Goal: Information Seeking & Learning: Learn about a topic

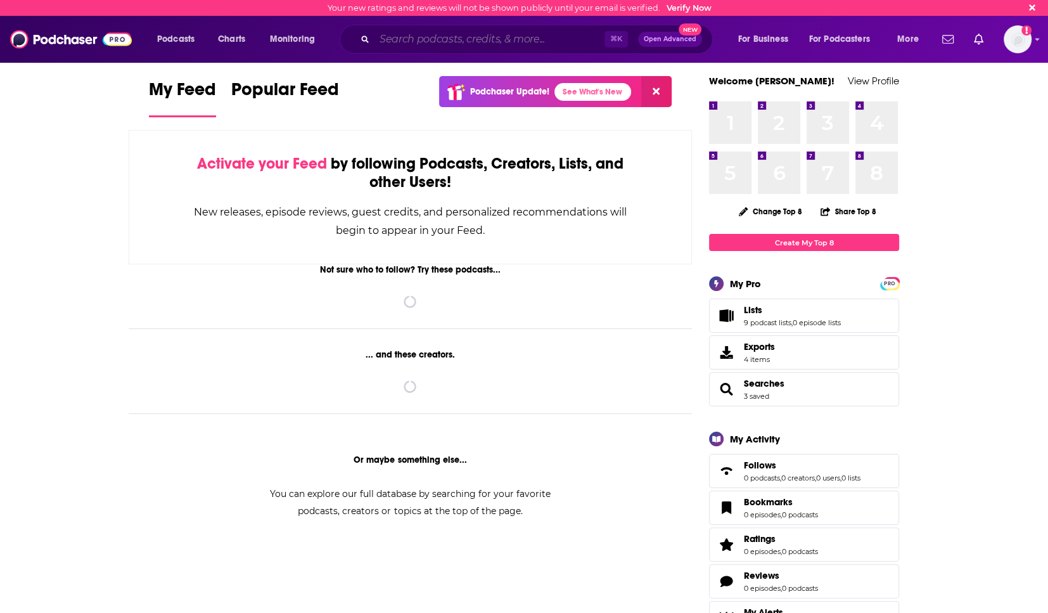
click at [405, 46] on input "Search podcasts, credits, & more..." at bounding box center [490, 39] width 230 height 20
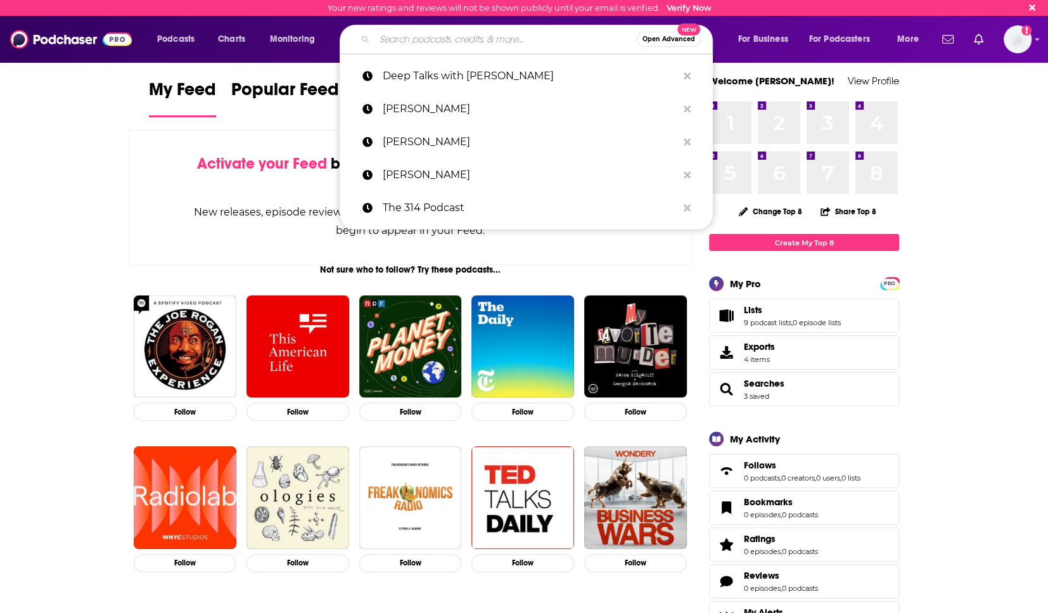
paste input "Meant For You"
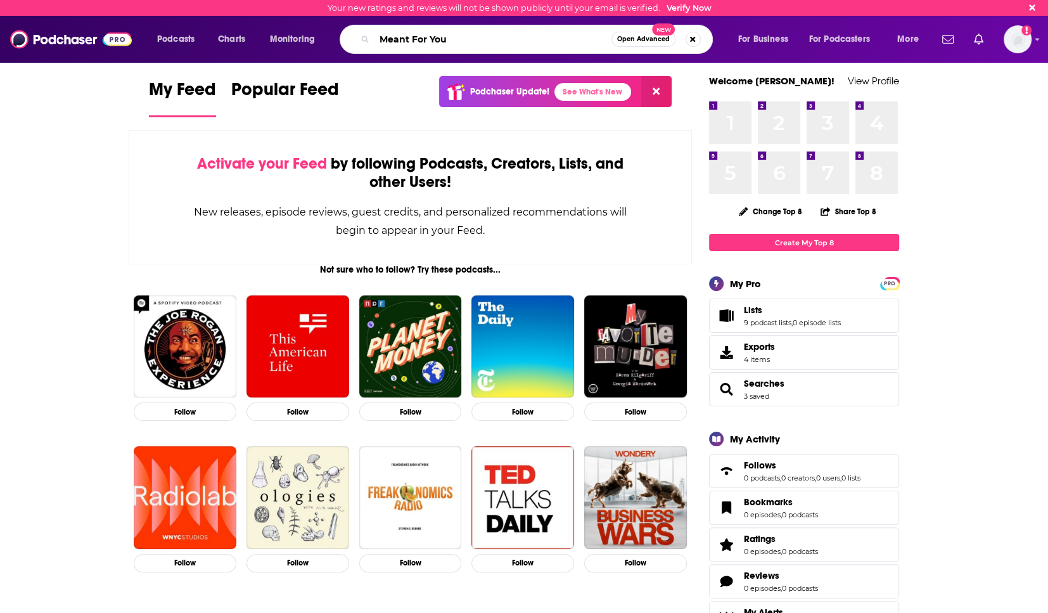
type input "Meant For You"
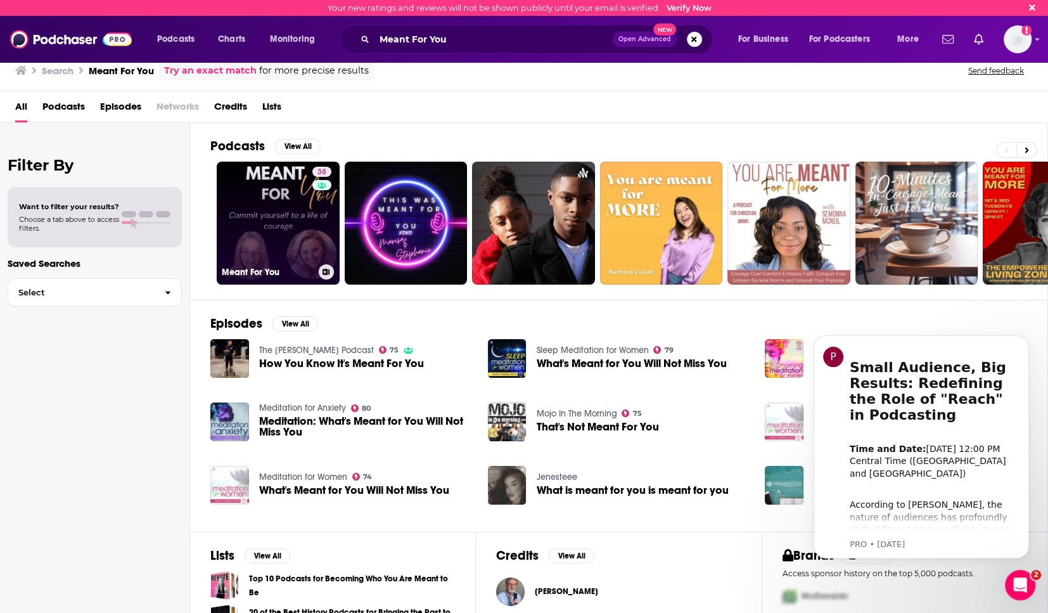
click at [253, 228] on link "38 Meant For You" at bounding box center [278, 223] width 123 height 123
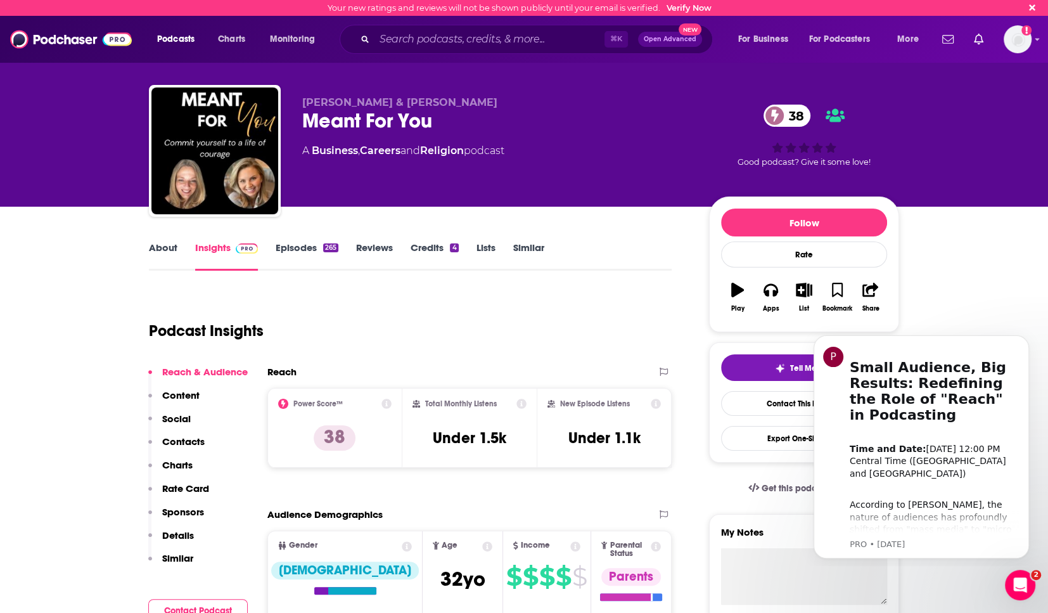
click at [159, 246] on link "About" at bounding box center [163, 255] width 29 height 29
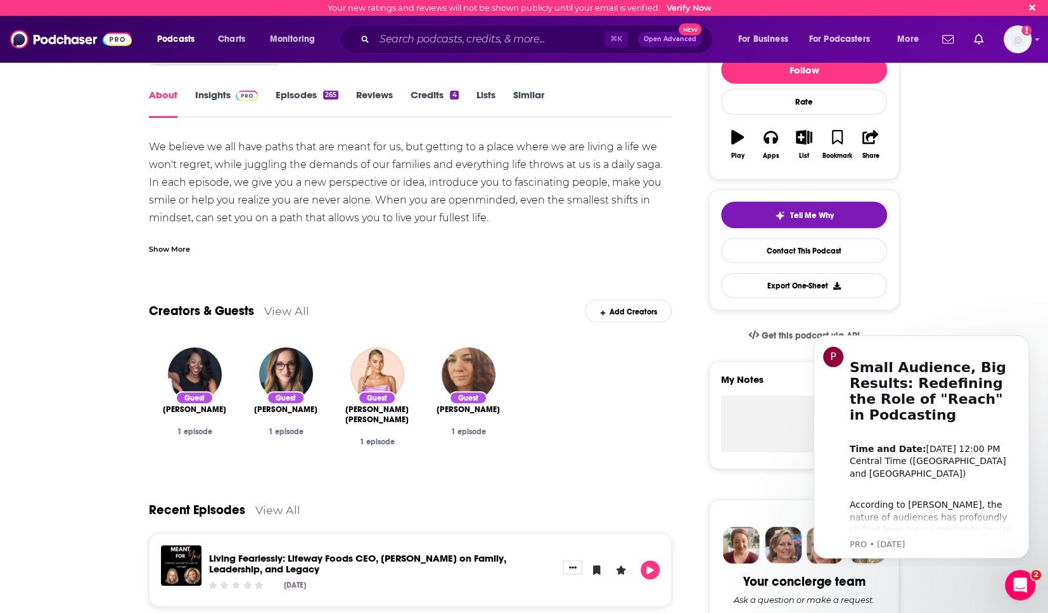
scroll to position [154, 0]
